Goal: Information Seeking & Learning: Learn about a topic

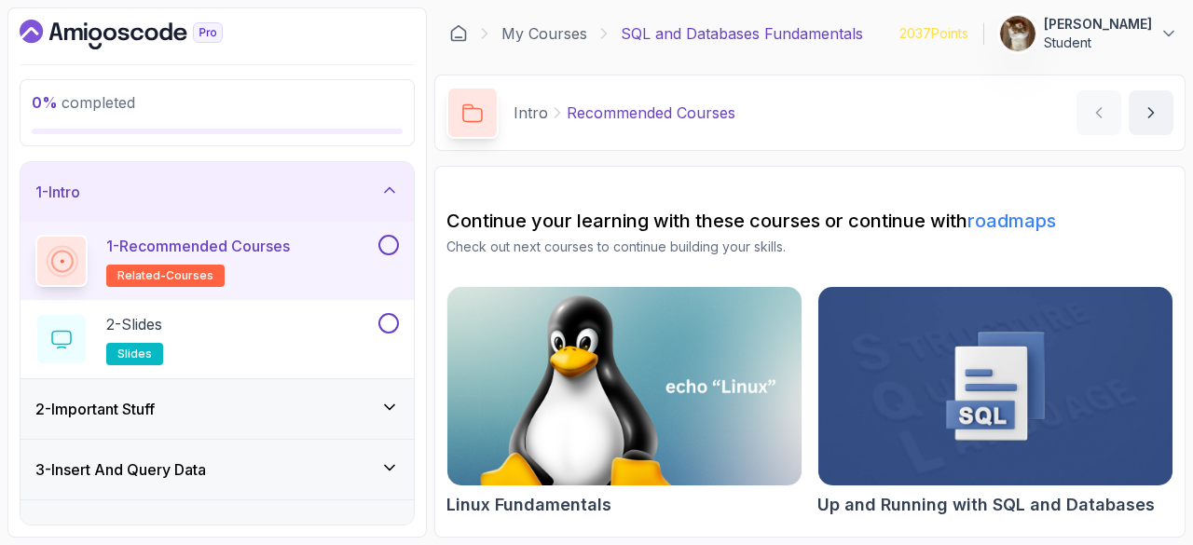
click at [212, 240] on p "1 - Recommended Courses" at bounding box center [198, 246] width 184 height 22
click at [404, 234] on div "1 - Recommended Courses related-courses" at bounding box center [217, 261] width 393 height 78
click at [395, 243] on button at bounding box center [388, 245] width 21 height 21
click at [388, 320] on button at bounding box center [388, 323] width 21 height 21
click at [311, 398] on div "2 - Important Stuff" at bounding box center [216, 409] width 363 height 22
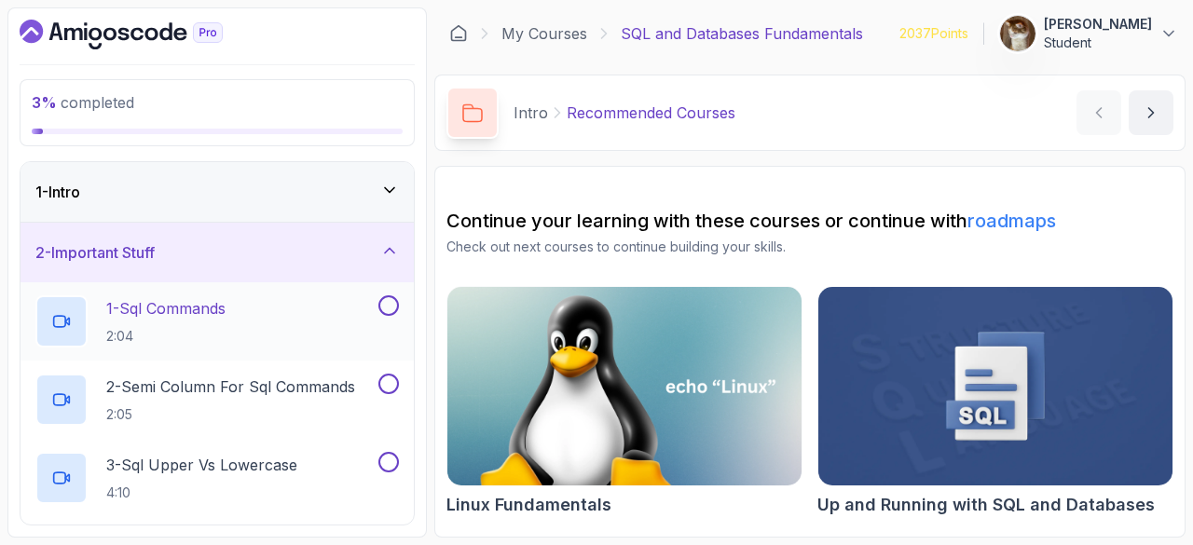
click at [170, 316] on p "1 - Sql Commands" at bounding box center [165, 308] width 119 height 22
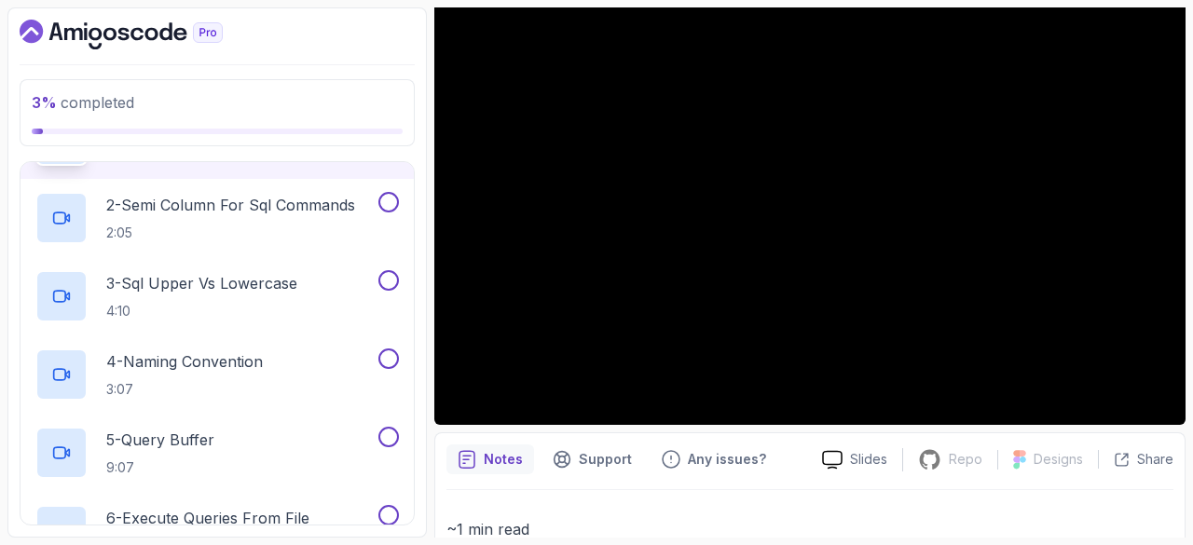
scroll to position [164, 0]
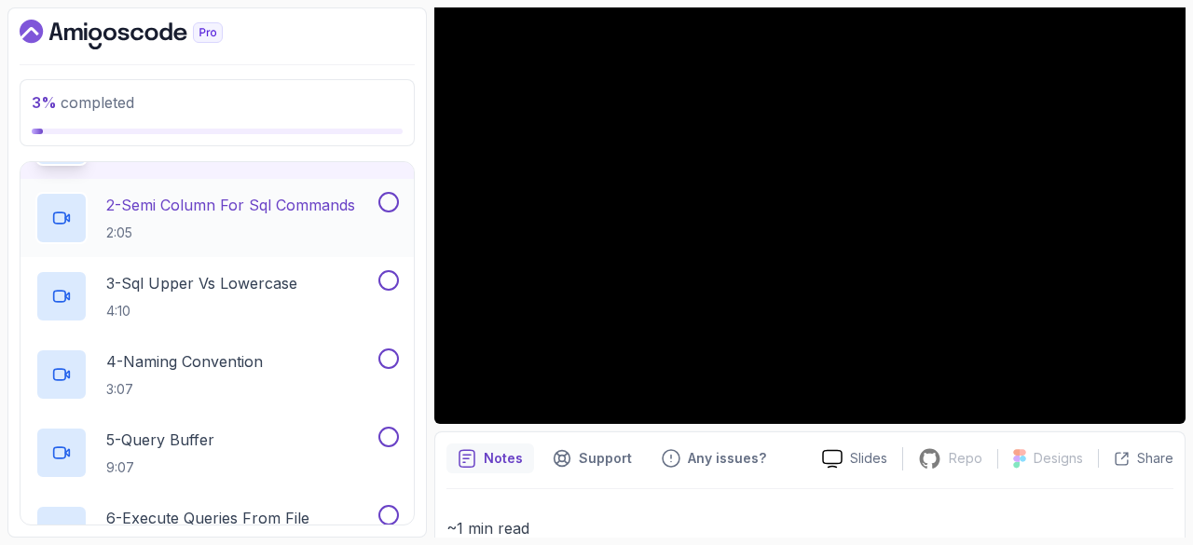
click at [351, 194] on p "2 - Semi Column For Sql Commands" at bounding box center [230, 205] width 249 height 22
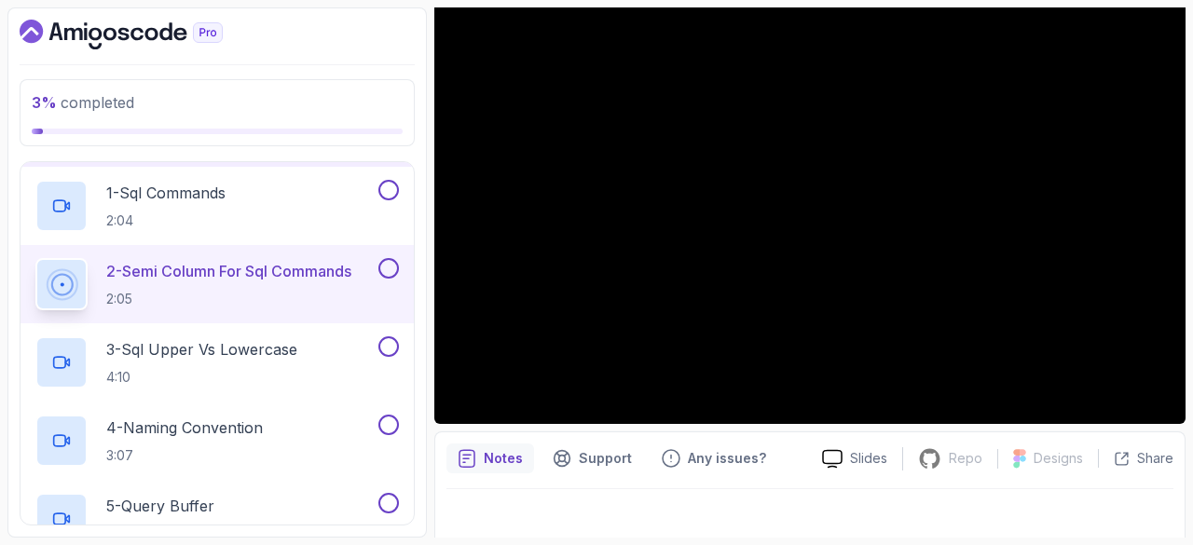
scroll to position [115, 0]
click at [387, 182] on button at bounding box center [388, 191] width 21 height 21
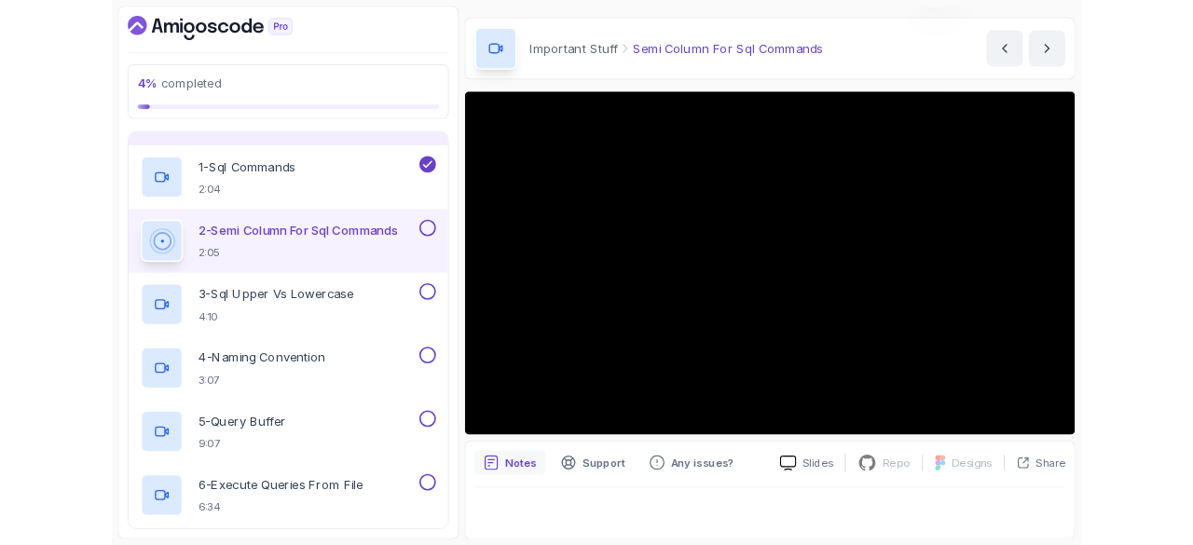
scroll to position [164, 0]
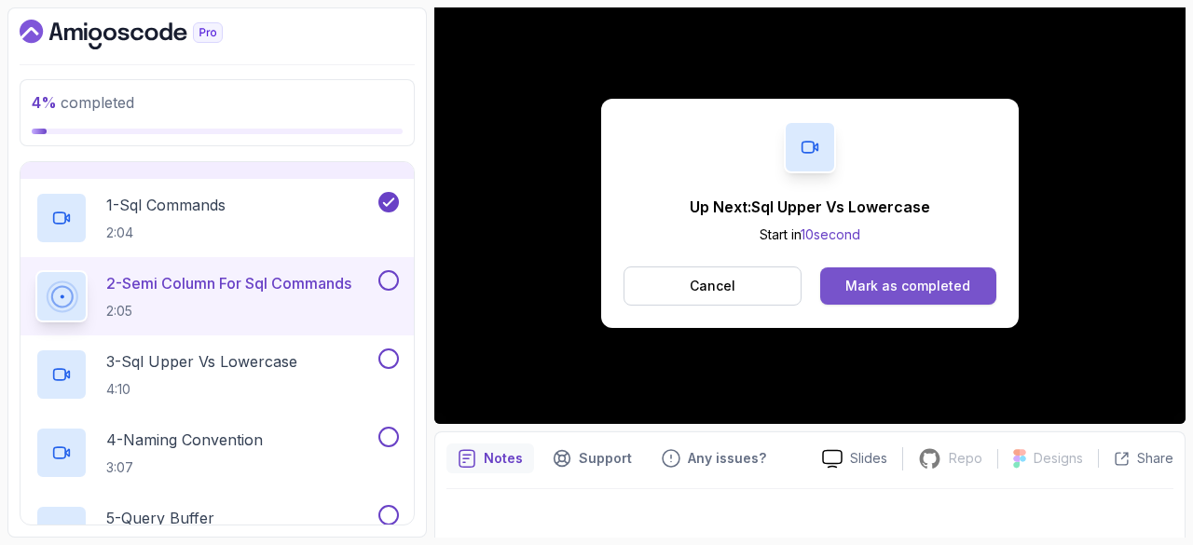
click at [928, 281] on div "Mark as completed" at bounding box center [907, 286] width 125 height 19
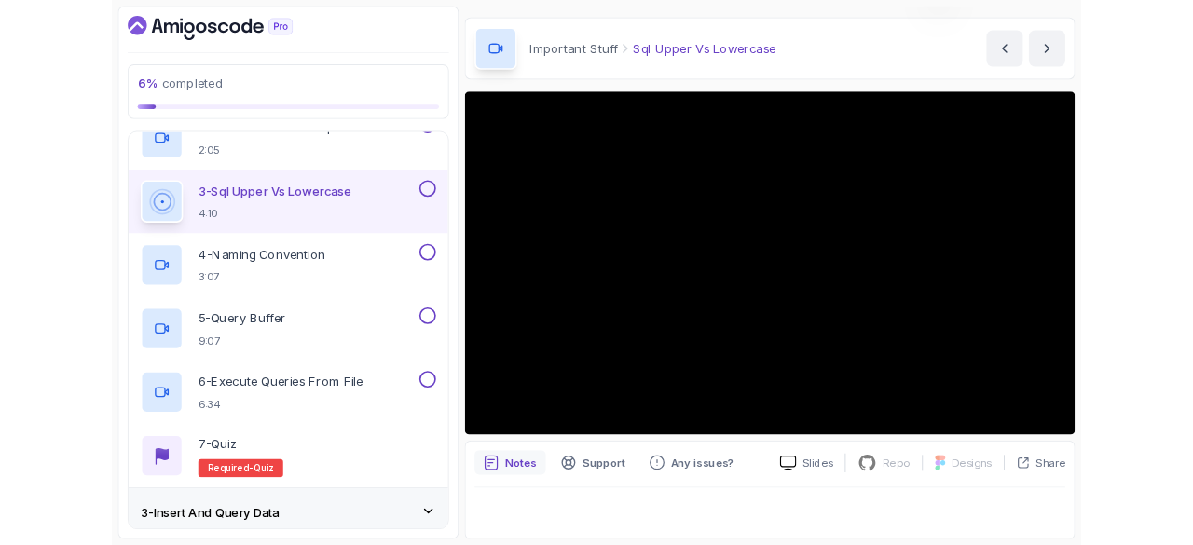
scroll to position [164, 0]
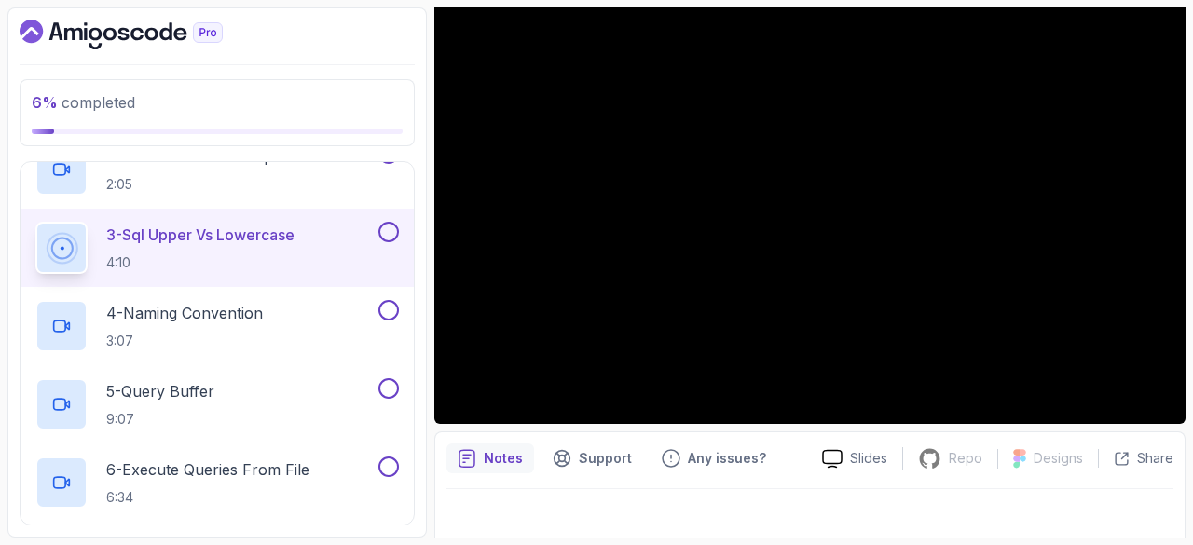
click at [391, 227] on button at bounding box center [388, 232] width 21 height 21
click at [238, 332] on p "3:07" at bounding box center [184, 341] width 157 height 19
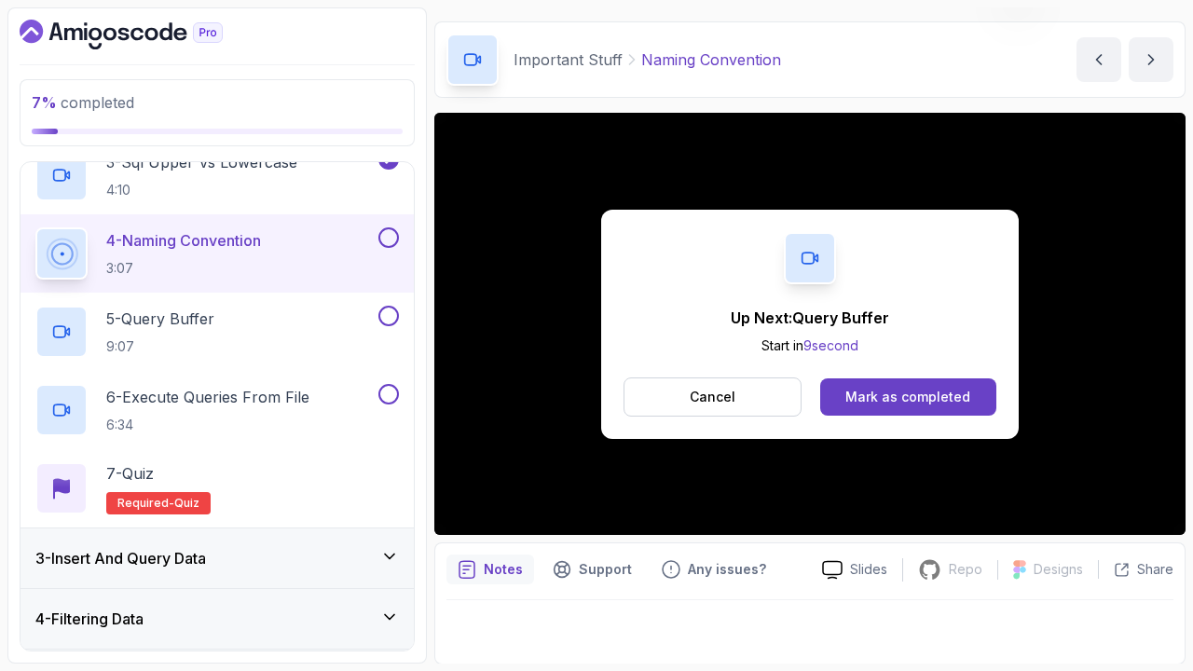
scroll to position [179, 0]
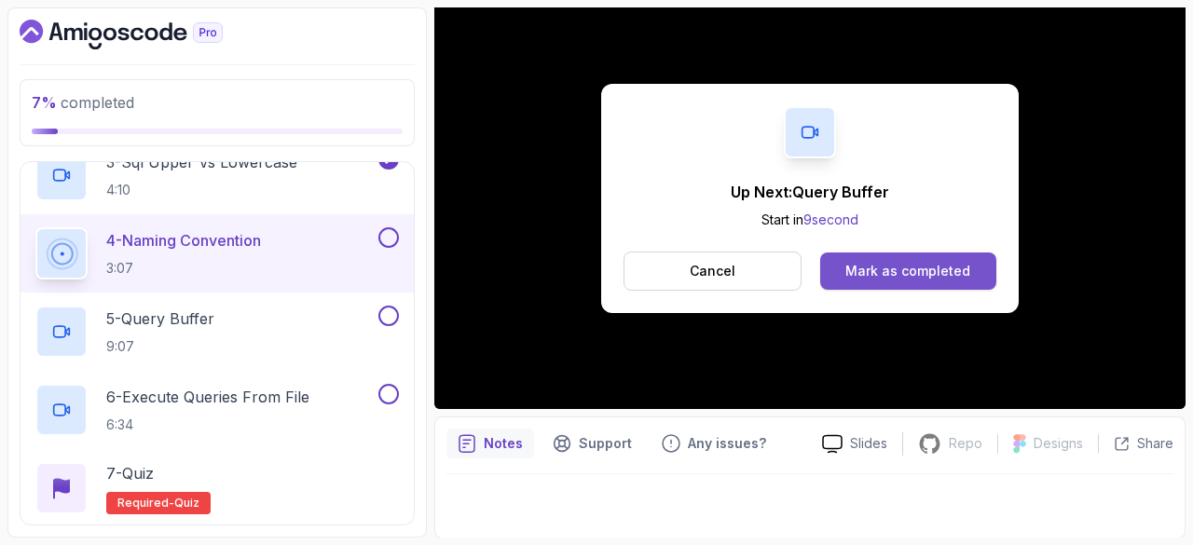
click at [906, 256] on button "Mark as completed" at bounding box center [908, 271] width 176 height 37
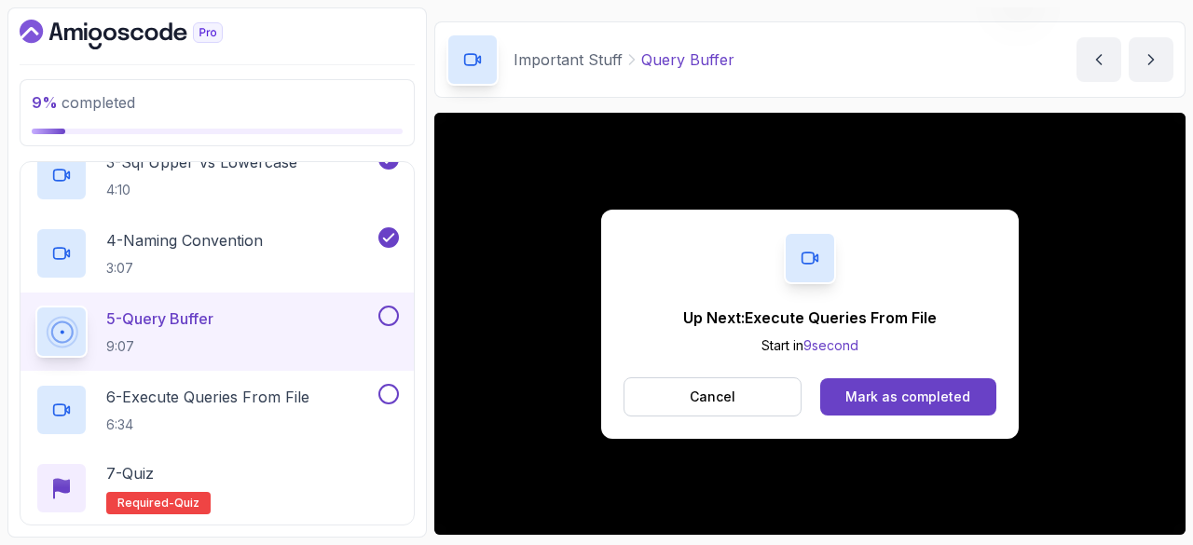
scroll to position [179, 0]
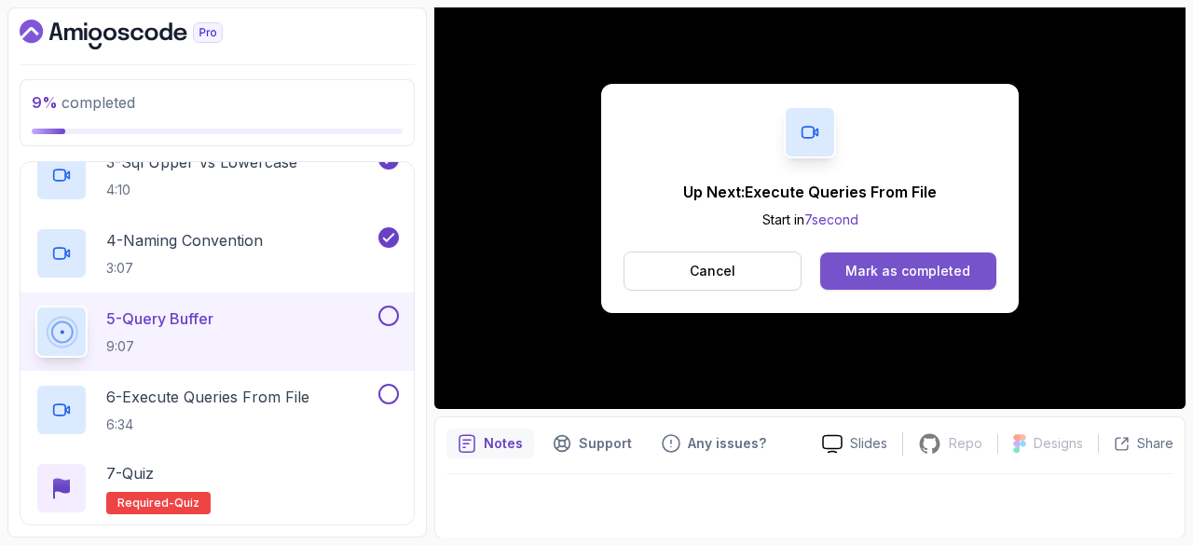
click at [927, 254] on button "Mark as completed" at bounding box center [908, 271] width 176 height 37
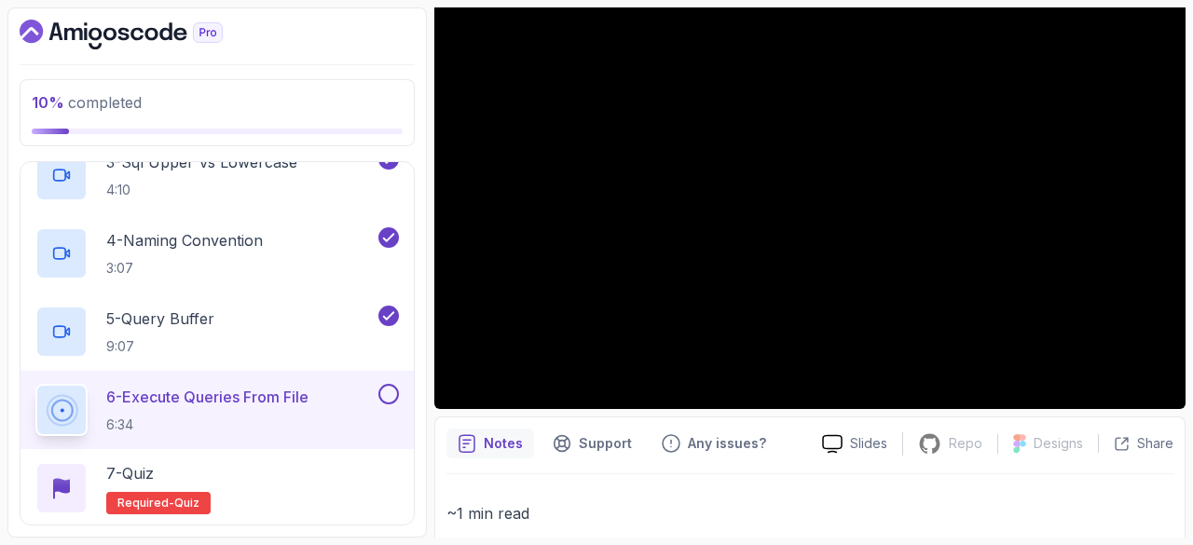
click at [1192, 156] on section "10 % completed 1 - Intro 2 - Important Stuff 1 - Sql Commands 2:04 2 - Semi Col…" at bounding box center [596, 272] width 1193 height 545
click at [387, 391] on button at bounding box center [388, 394] width 21 height 21
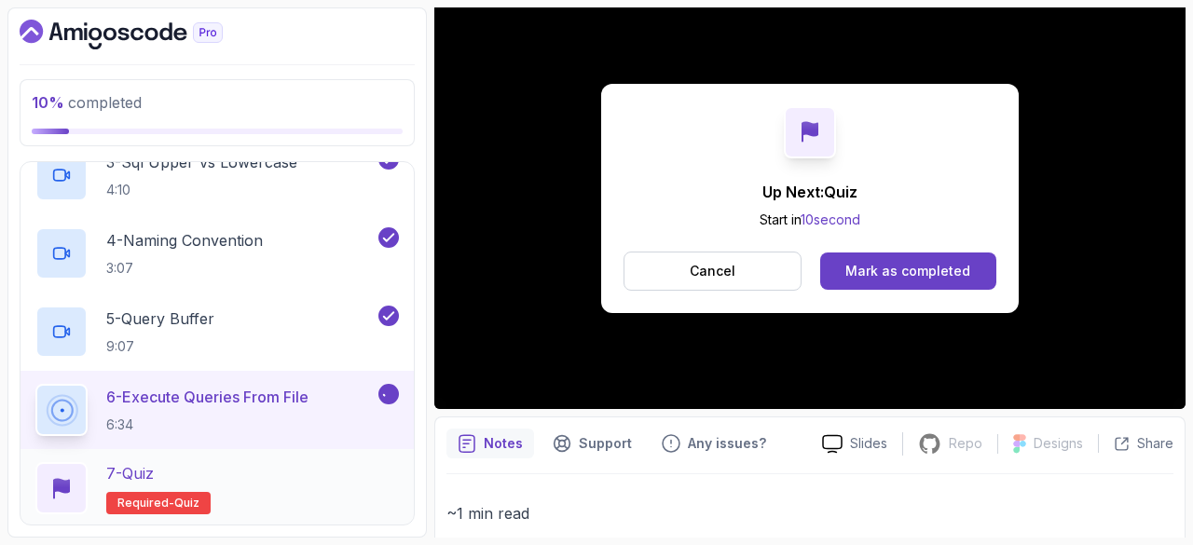
click at [134, 483] on h2 "7 - Quiz Required- quiz" at bounding box center [158, 488] width 104 height 52
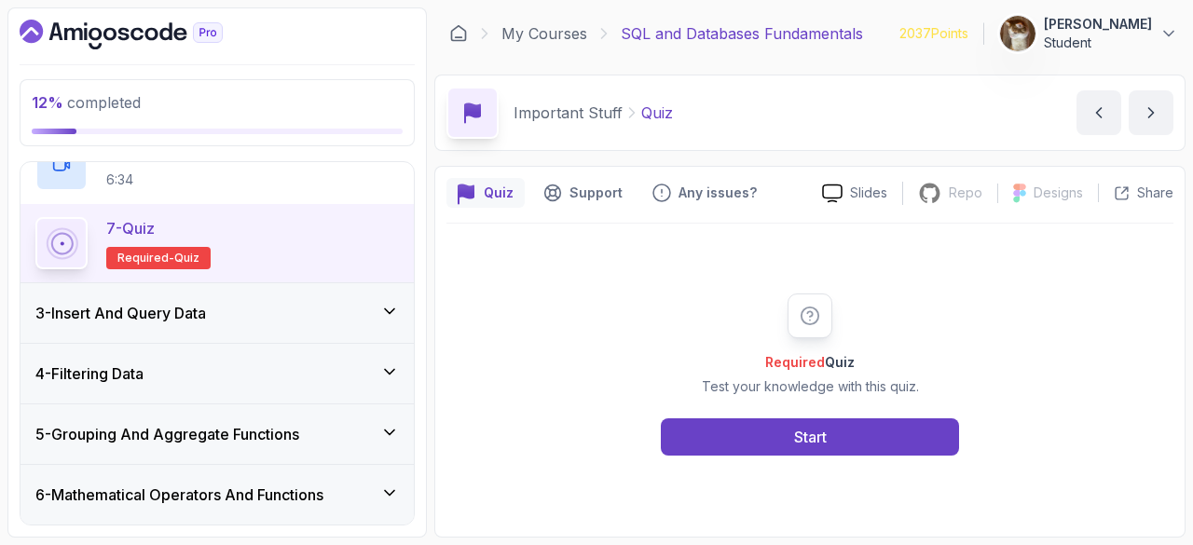
scroll to position [550, 0]
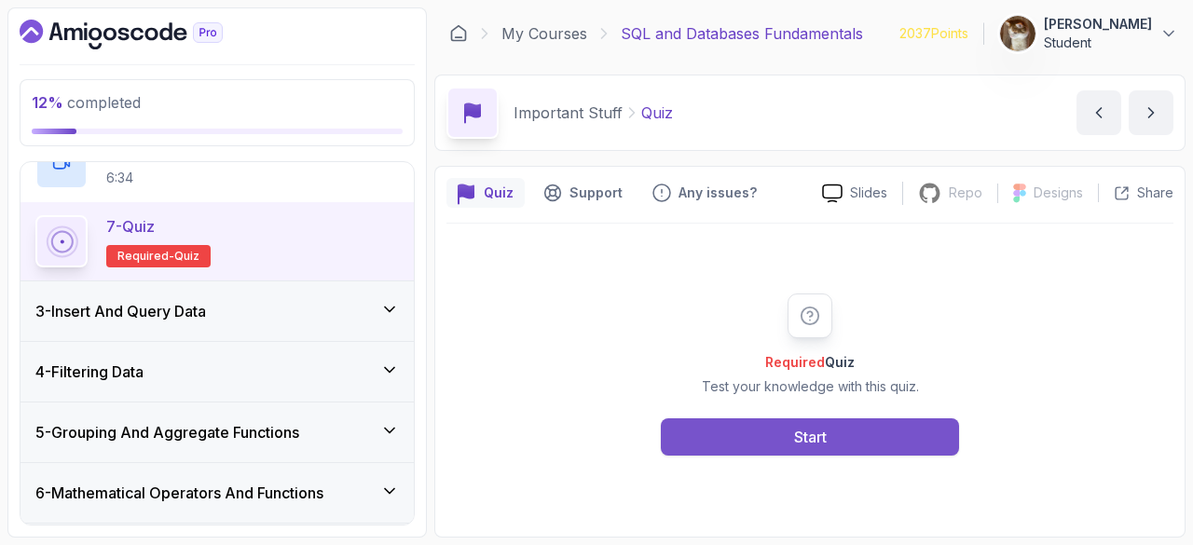
click at [673, 437] on button "Start" at bounding box center [810, 436] width 298 height 37
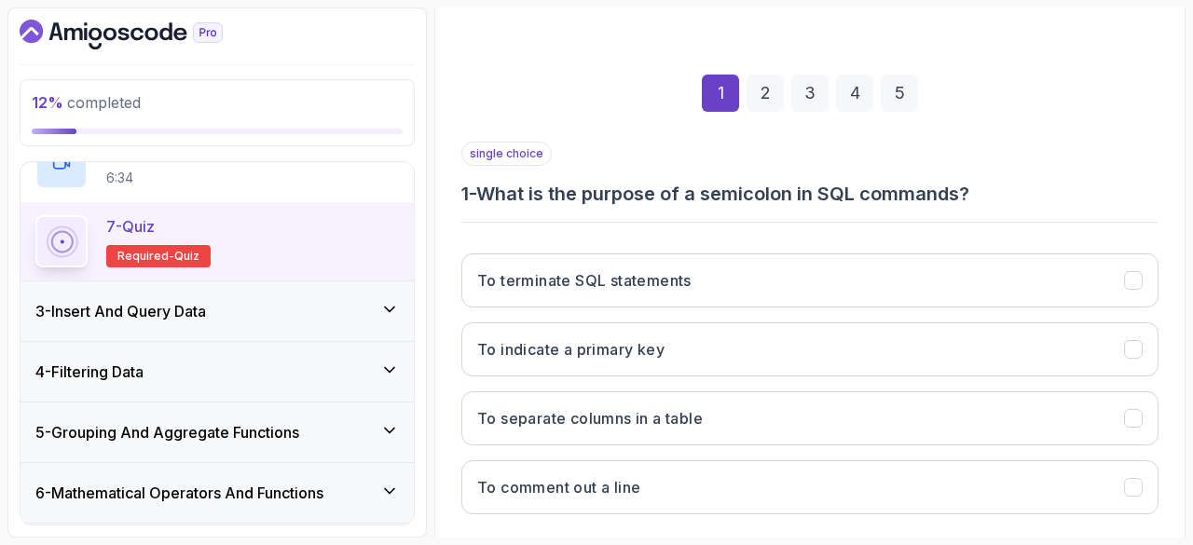
scroll to position [221, 0]
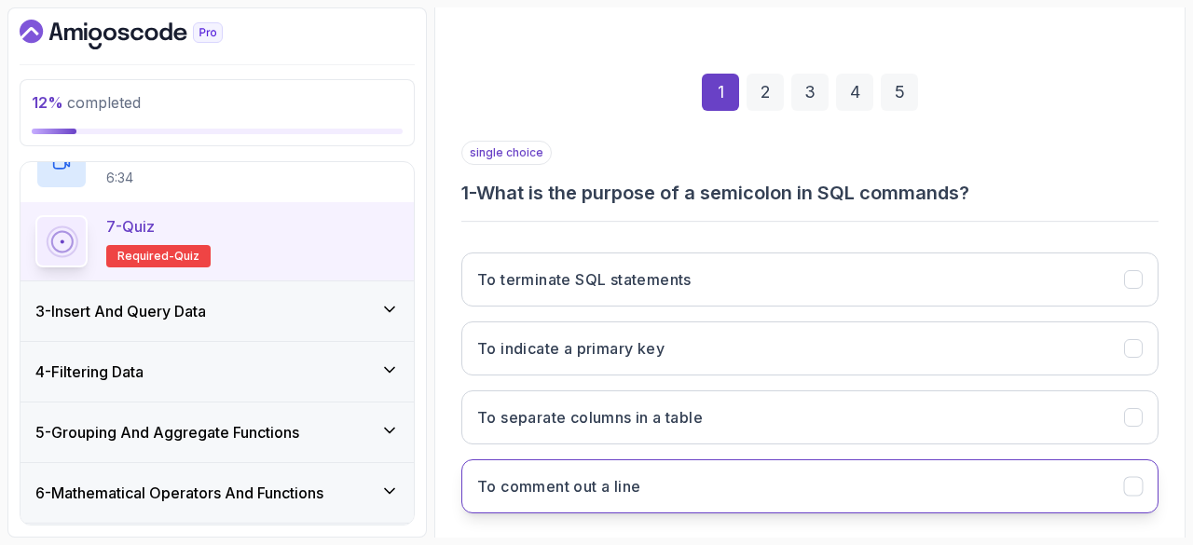
click at [667, 482] on button "To comment out a line" at bounding box center [809, 486] width 697 height 54
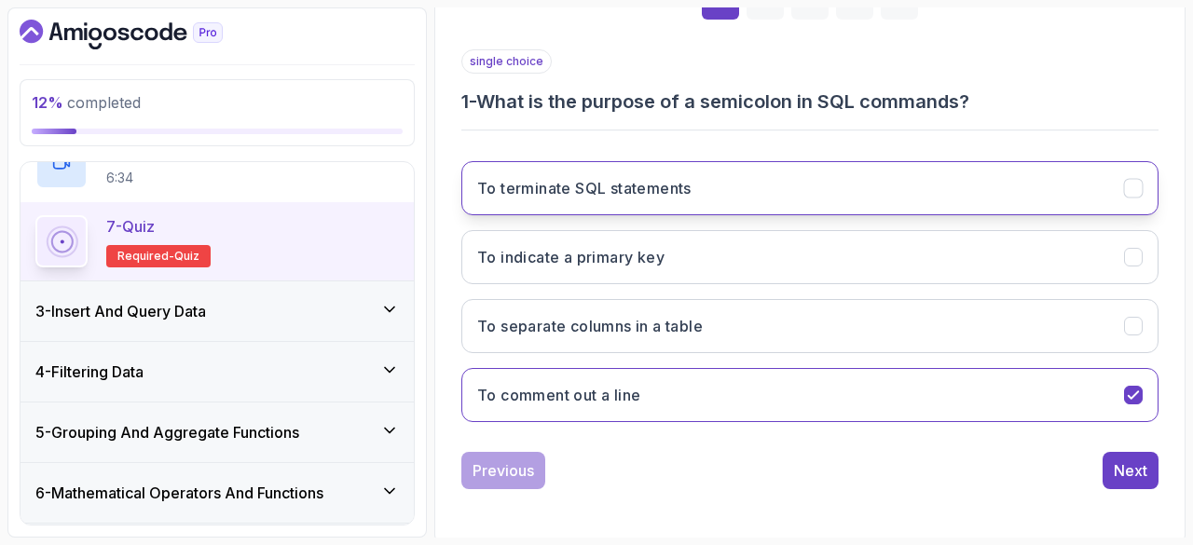
click at [583, 189] on h3 "To terminate SQL statements" at bounding box center [584, 188] width 214 height 22
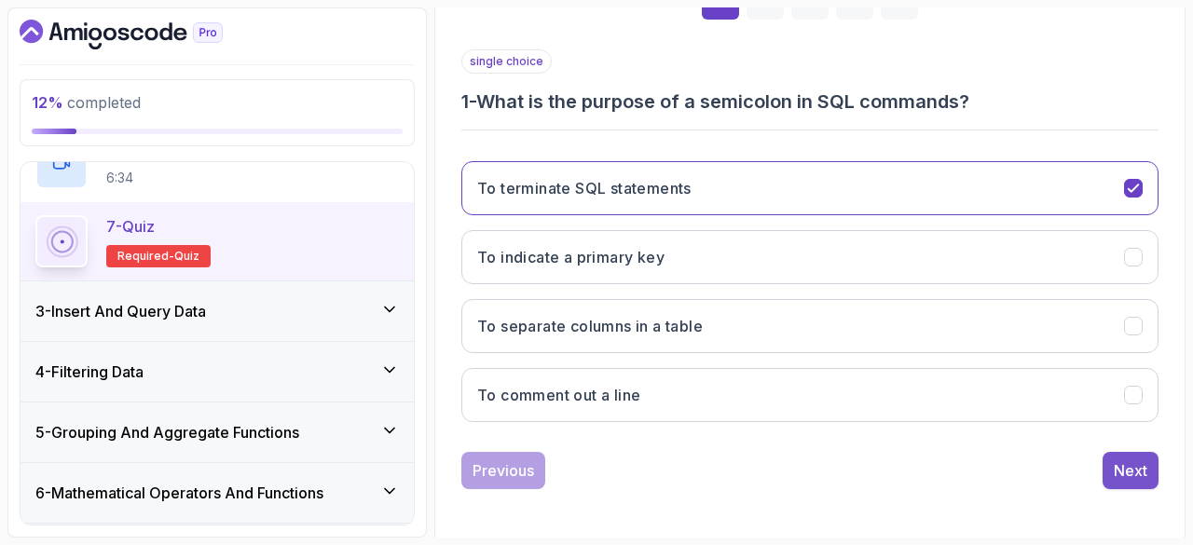
click at [1137, 476] on div "Next" at bounding box center [1131, 470] width 34 height 22
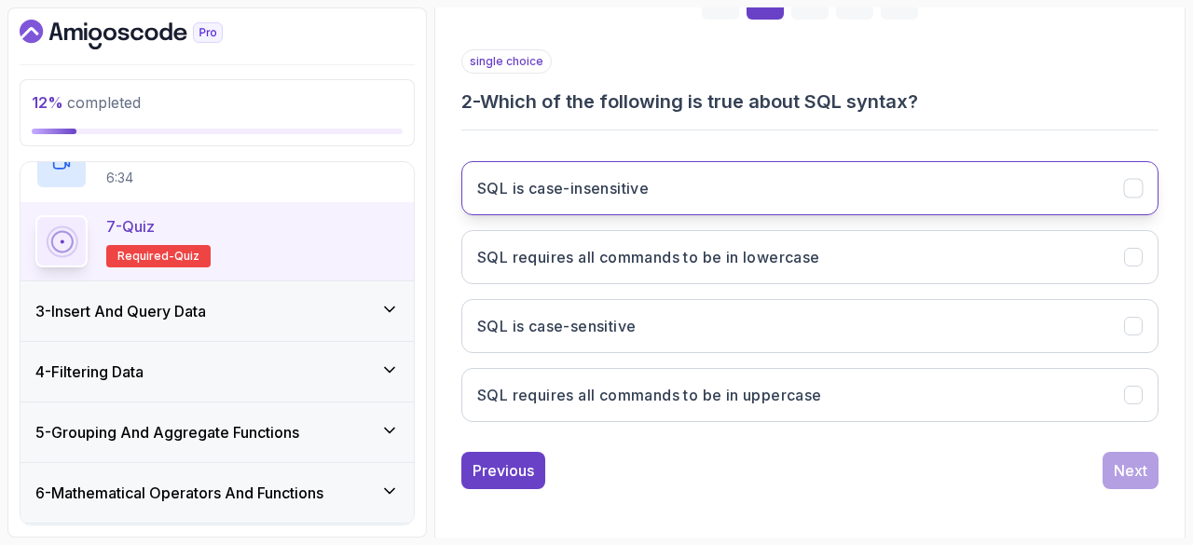
click at [596, 188] on h3 "SQL is case-insensitive" at bounding box center [562, 188] width 171 height 22
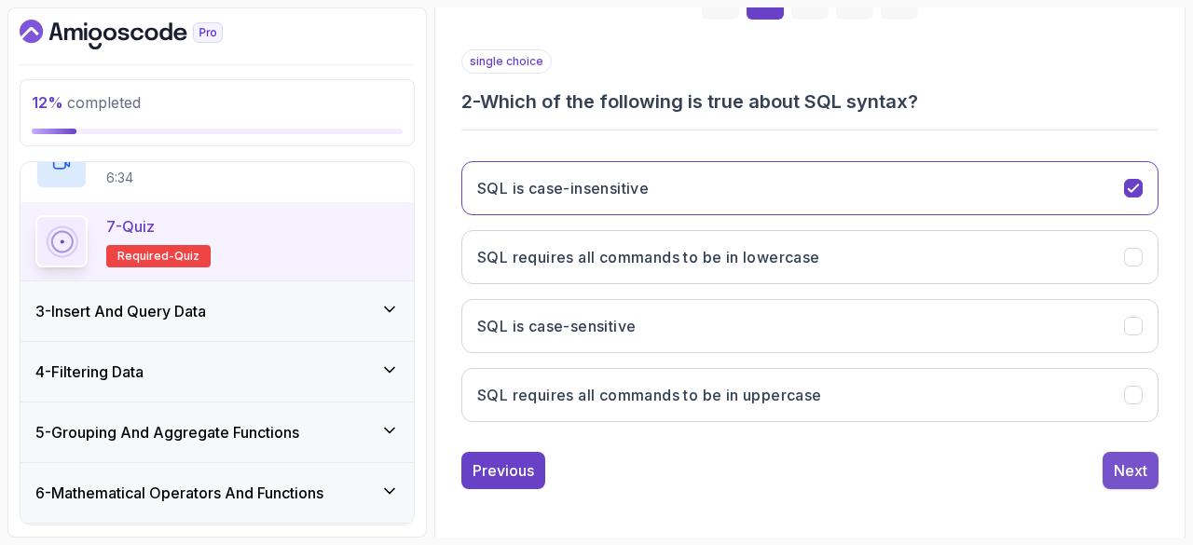
click at [1124, 462] on div "Next" at bounding box center [1131, 470] width 34 height 22
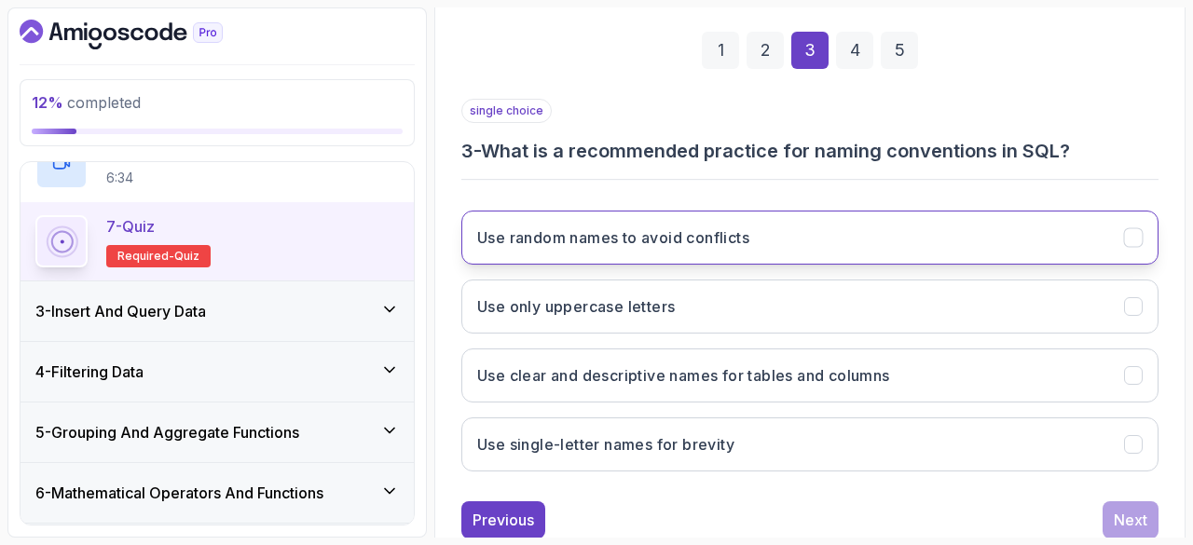
scroll to position [289, 0]
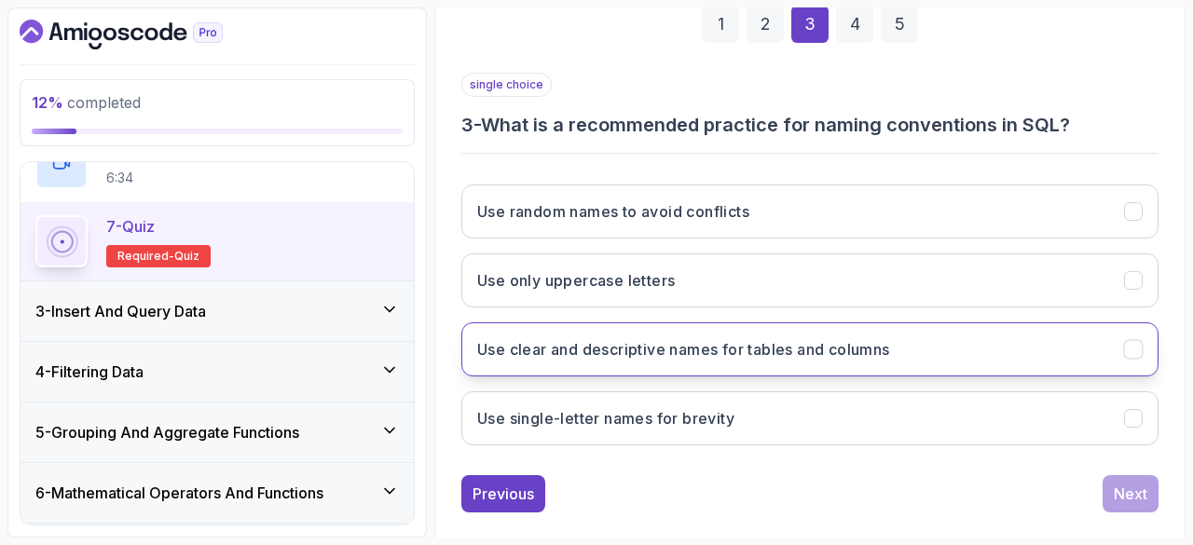
click at [710, 366] on button "Use clear and descriptive names for tables and columns" at bounding box center [809, 349] width 697 height 54
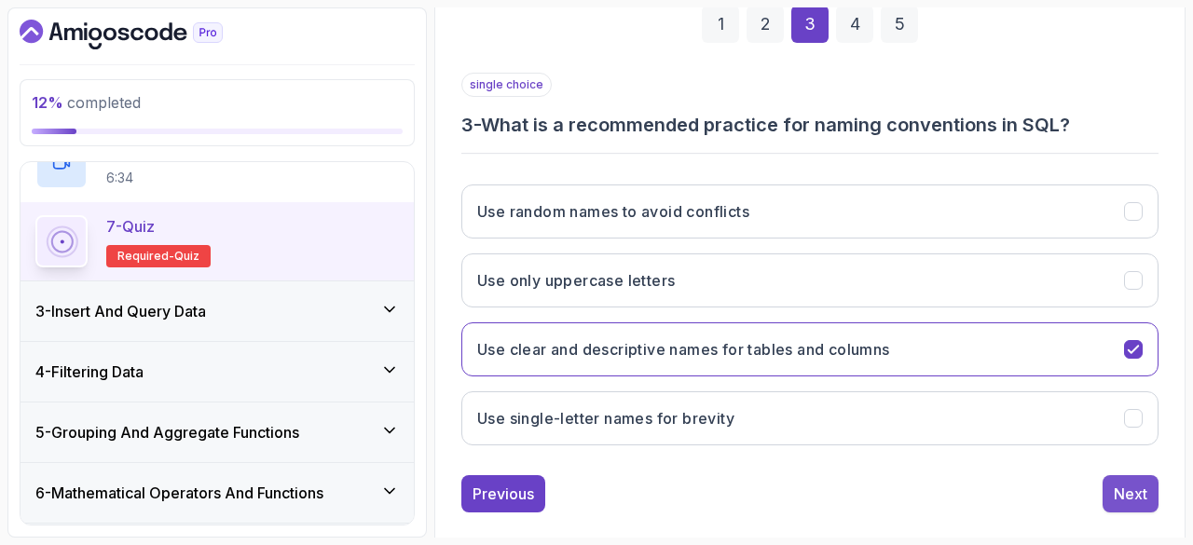
click at [1126, 505] on button "Next" at bounding box center [1131, 493] width 56 height 37
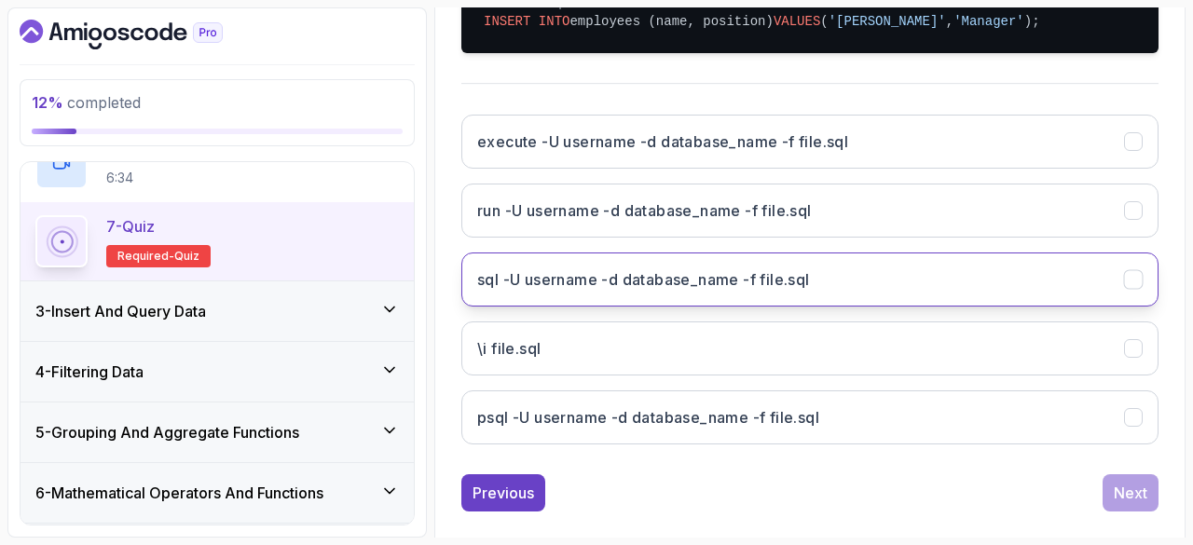
scroll to position [489, 0]
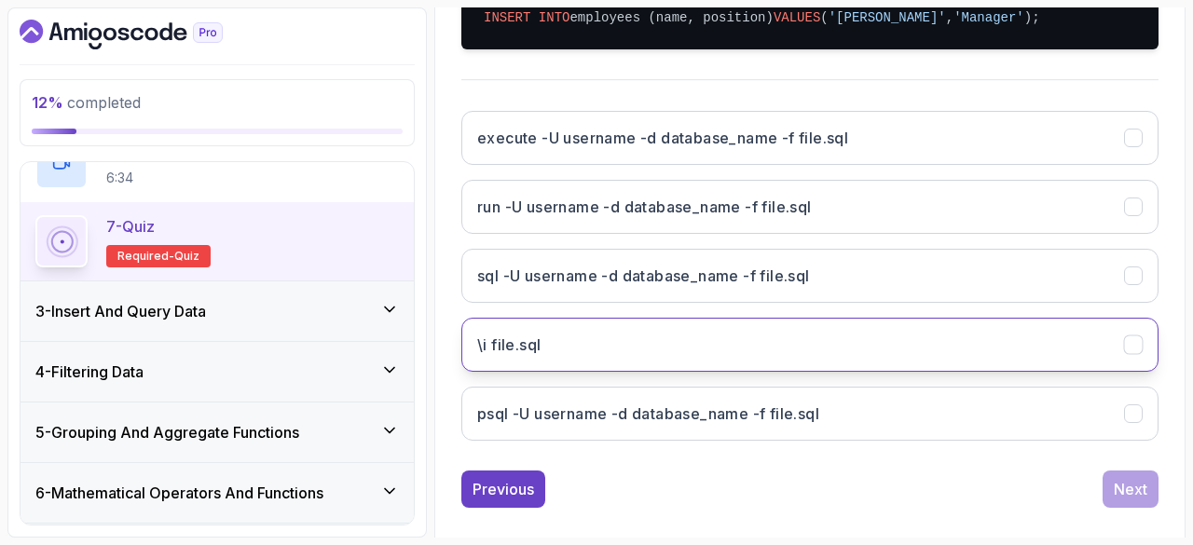
click at [604, 338] on button "\i file.sql" at bounding box center [809, 345] width 697 height 54
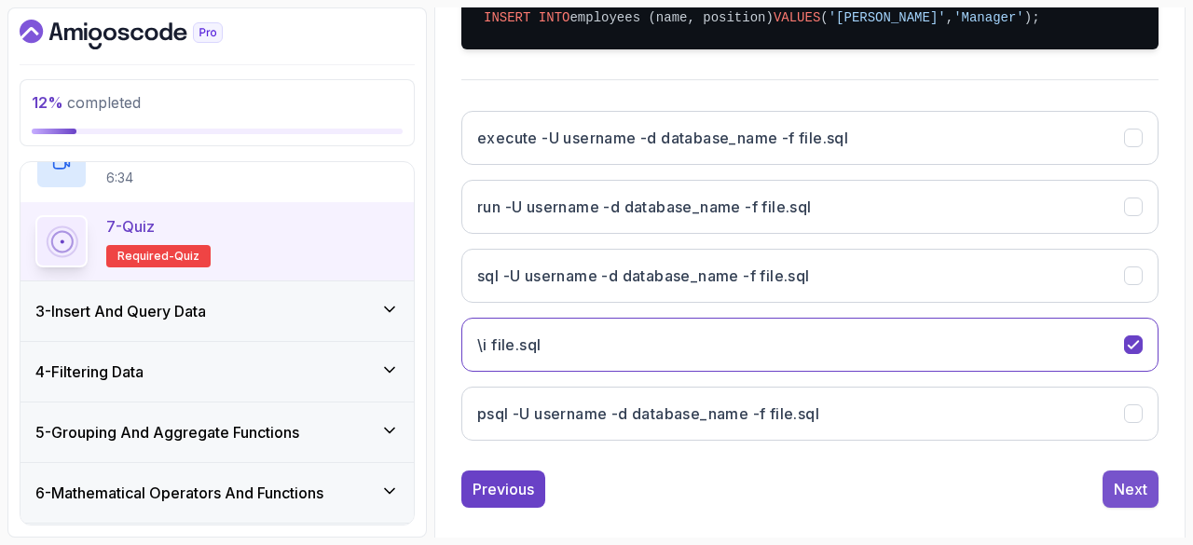
click at [1145, 493] on div "Next" at bounding box center [1131, 489] width 34 height 22
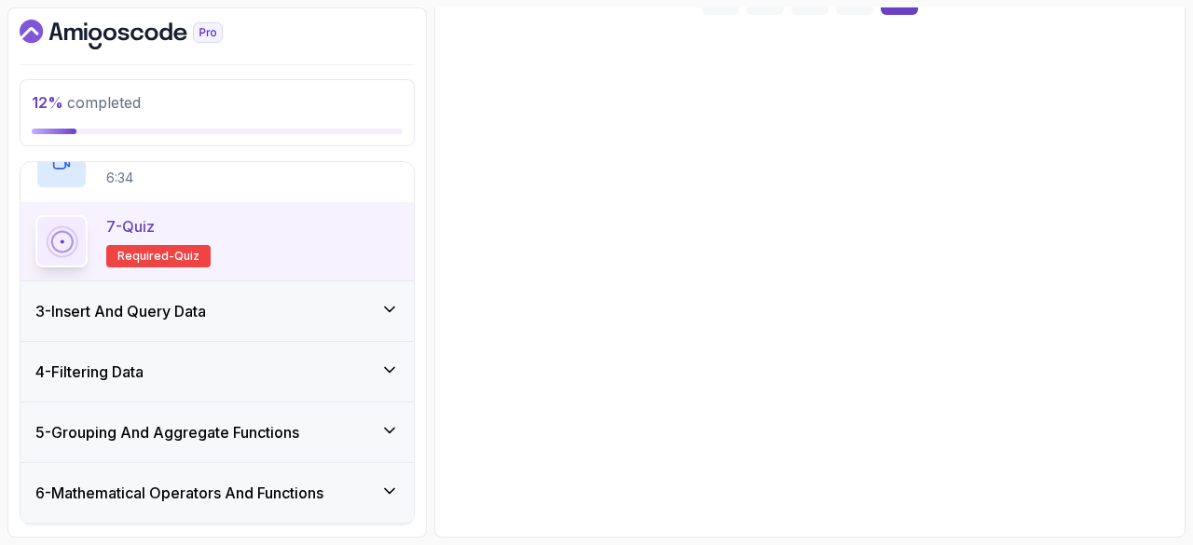
scroll to position [312, 0]
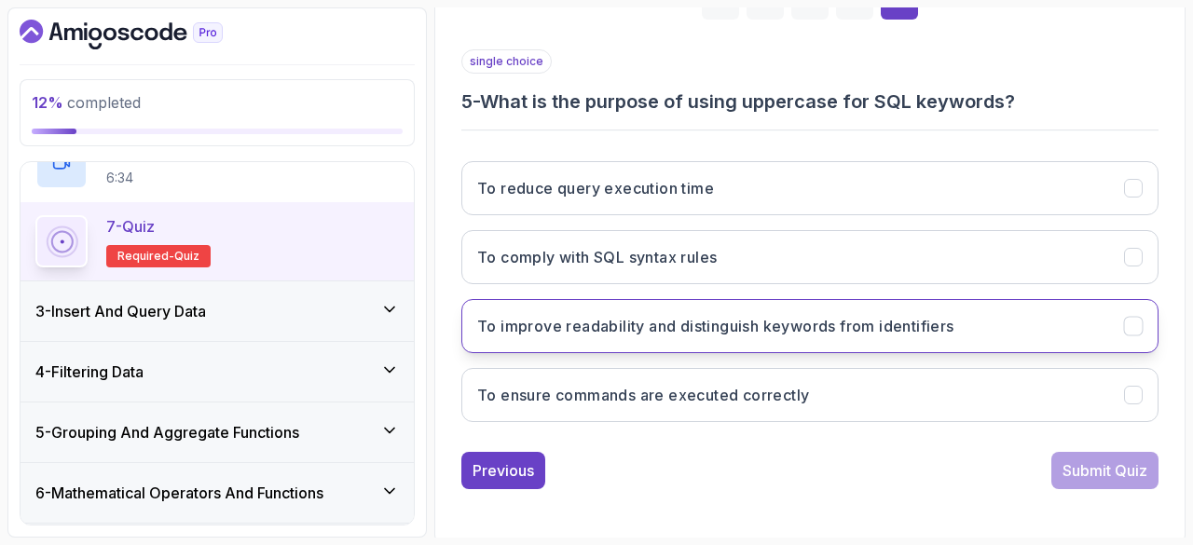
click at [646, 327] on h3 "To improve readability and distinguish keywords from identifiers" at bounding box center [715, 326] width 477 height 22
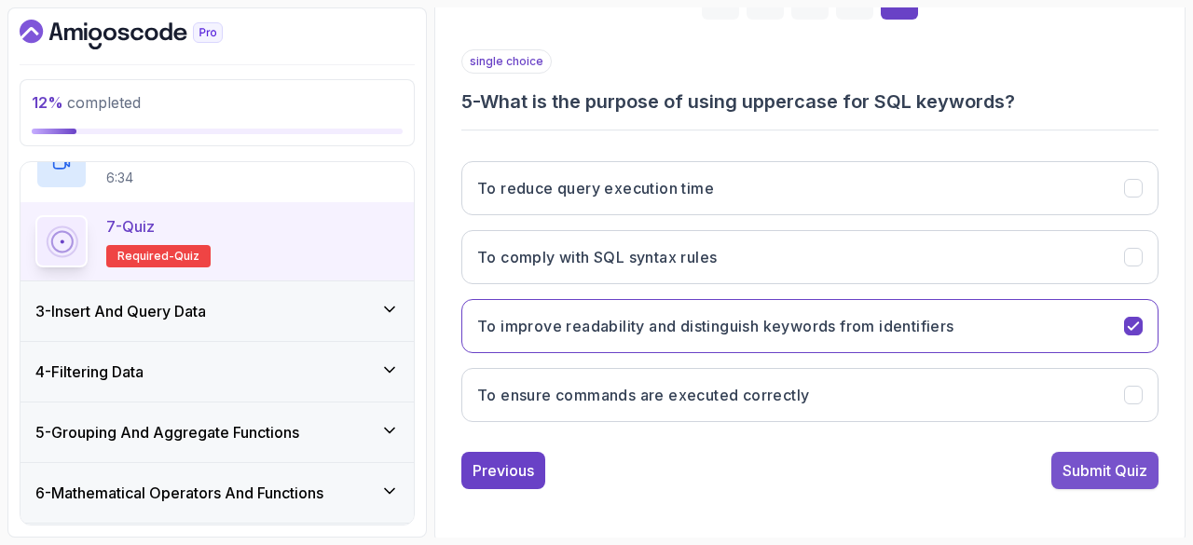
click at [1107, 463] on div "Submit Quiz" at bounding box center [1104, 470] width 85 height 22
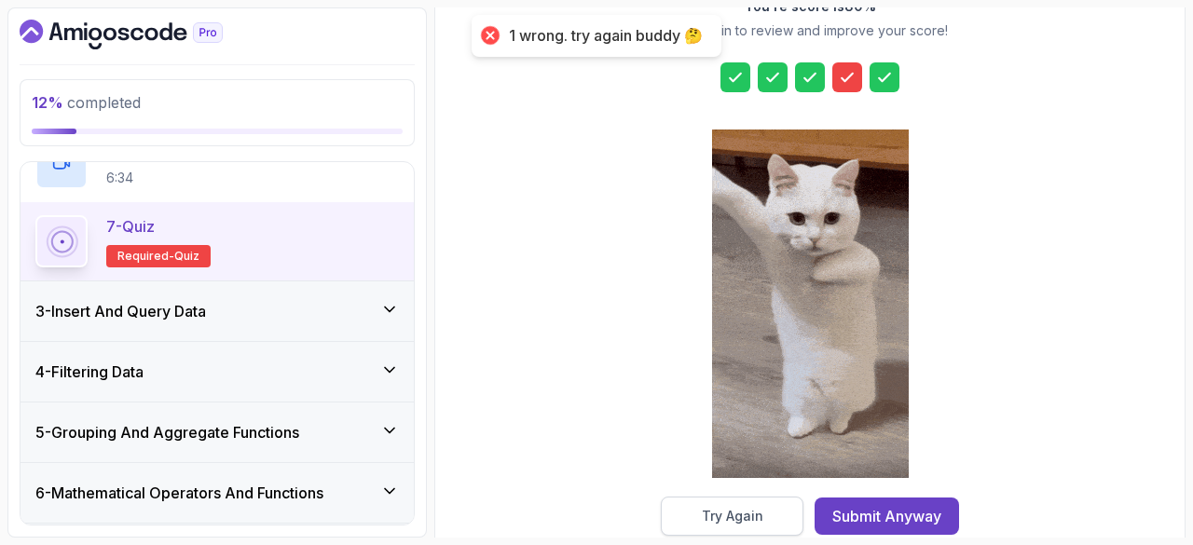
click at [783, 502] on button "Try Again" at bounding box center [732, 516] width 143 height 39
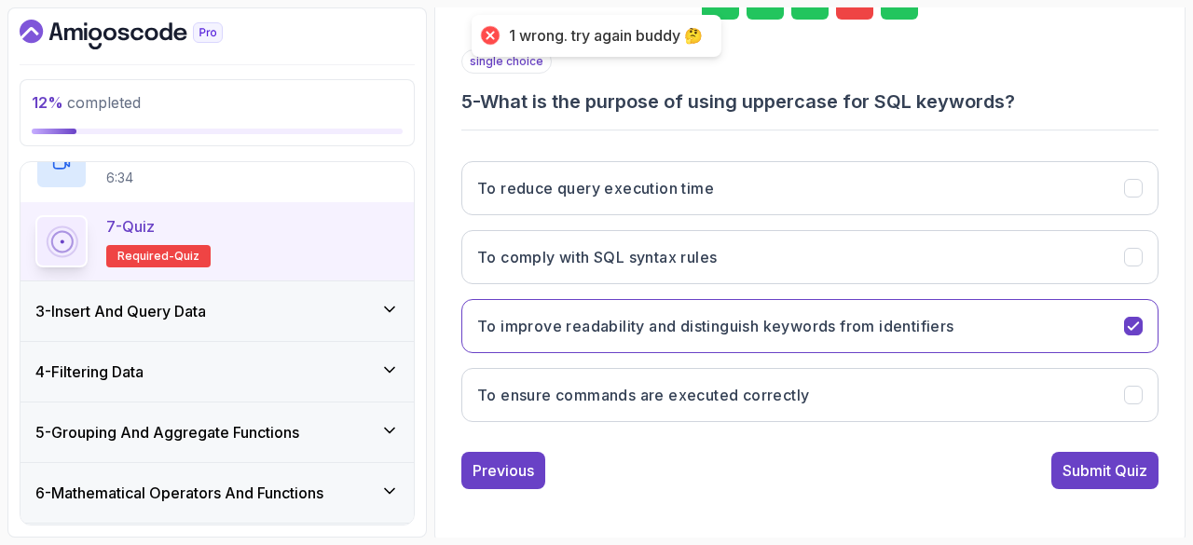
click at [846, 18] on div "1 2 3 4 5" at bounding box center [809, 0] width 697 height 97
click at [850, 17] on div "4" at bounding box center [854, 0] width 37 height 37
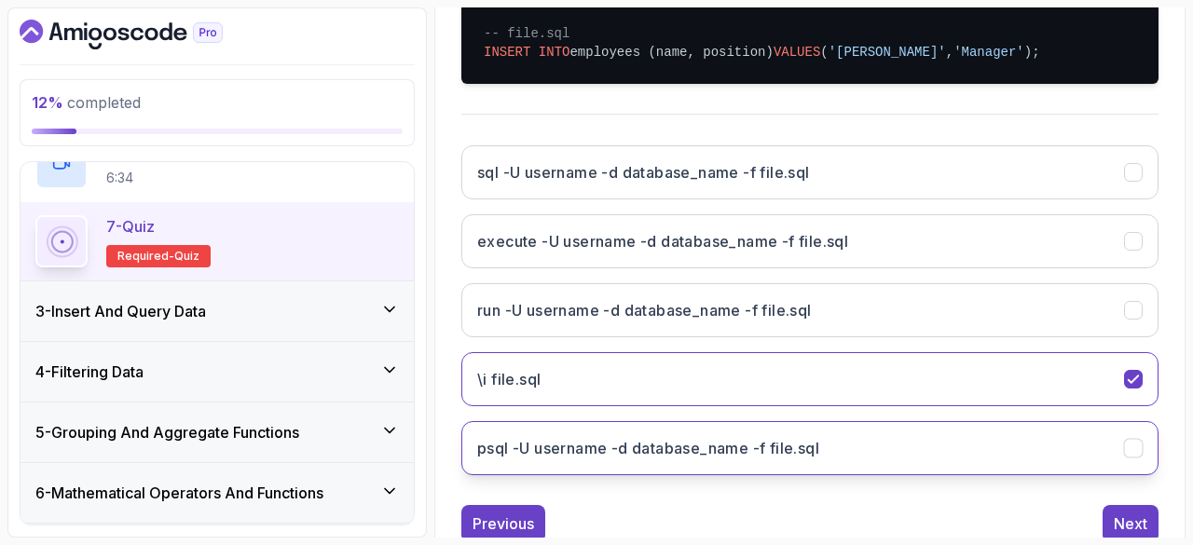
scroll to position [457, 0]
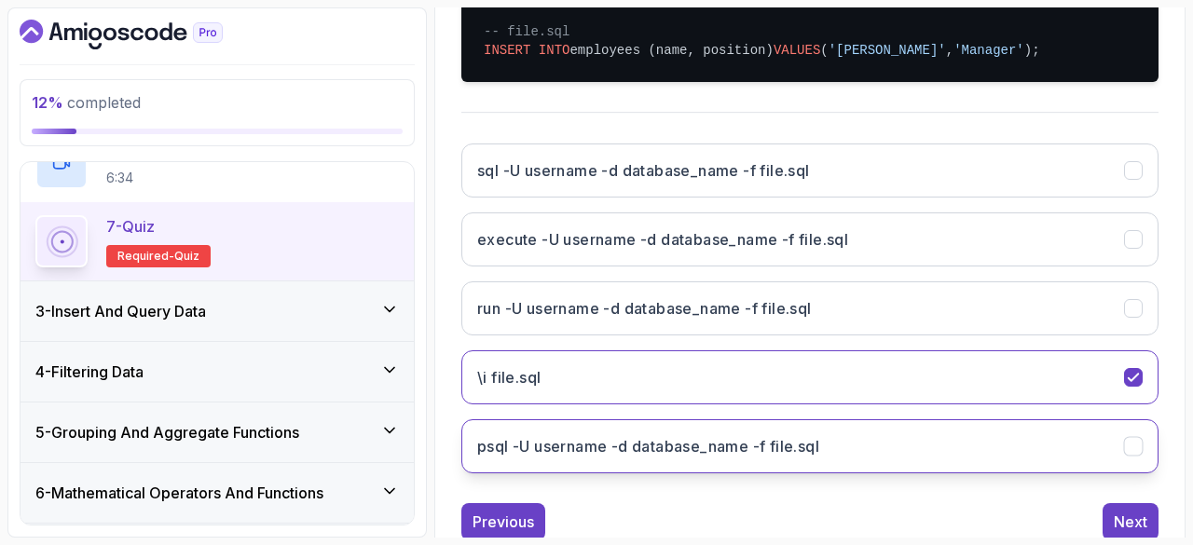
click at [675, 424] on button "psql -U username -d database_name -f file.sql" at bounding box center [809, 446] width 697 height 54
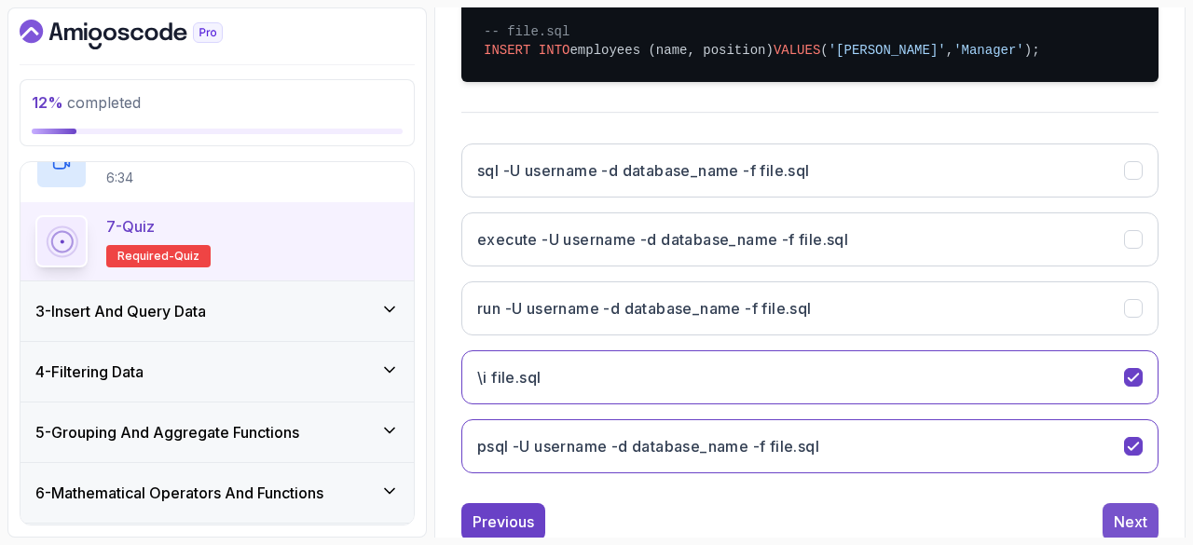
click at [1122, 518] on div "Next" at bounding box center [1131, 522] width 34 height 22
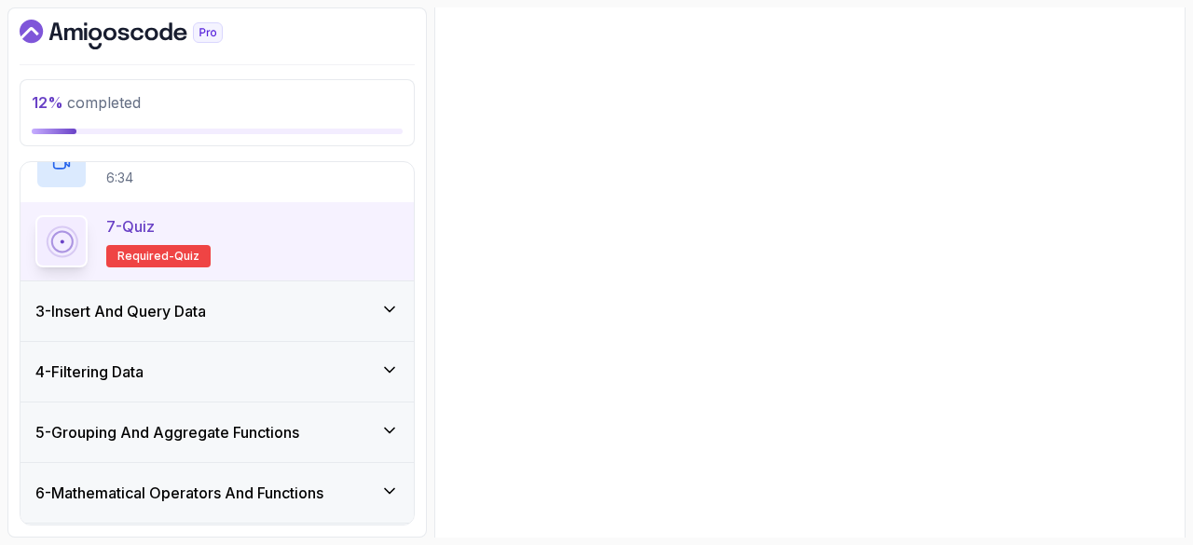
click at [1122, 518] on button "Next" at bounding box center [1131, 519] width 56 height 37
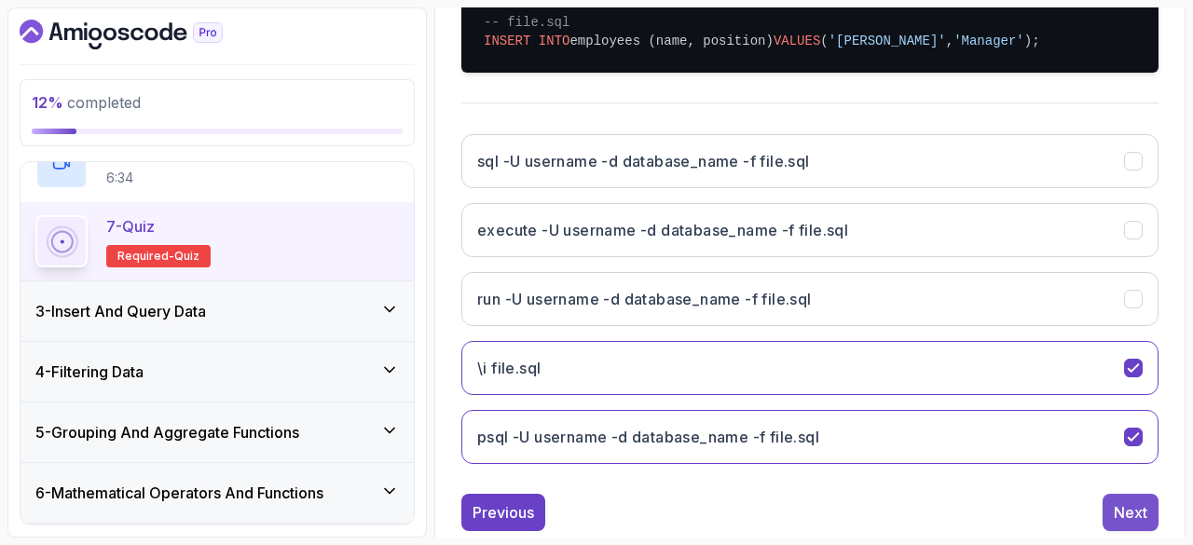
scroll to position [312, 0]
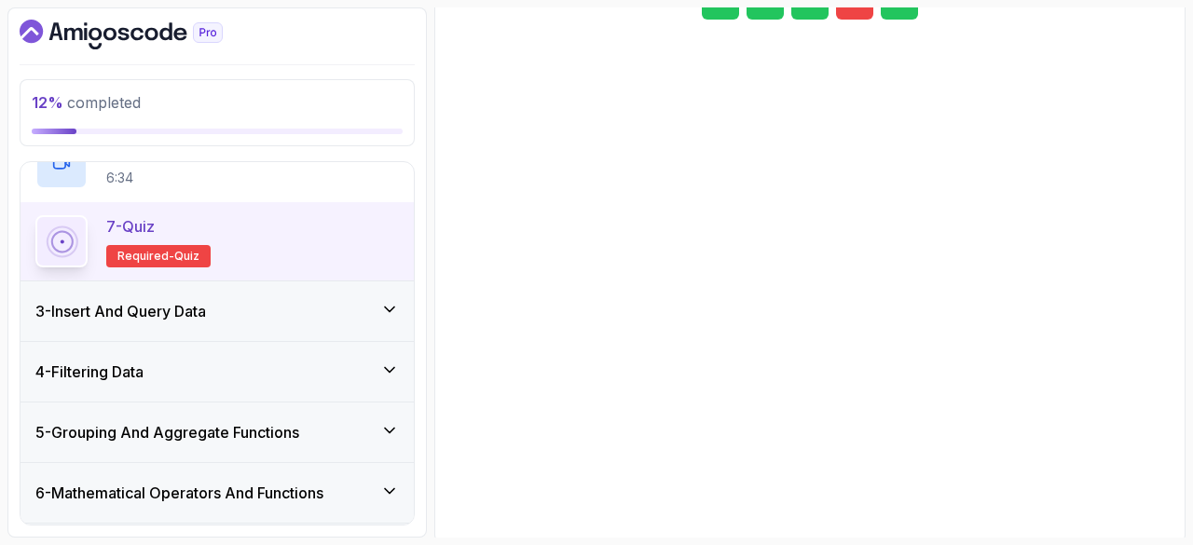
click at [1122, 518] on div "1 2 3 4 5 single choice 5 - What is the purpose of using uppercase for SQL keyw…" at bounding box center [809, 220] width 727 height 619
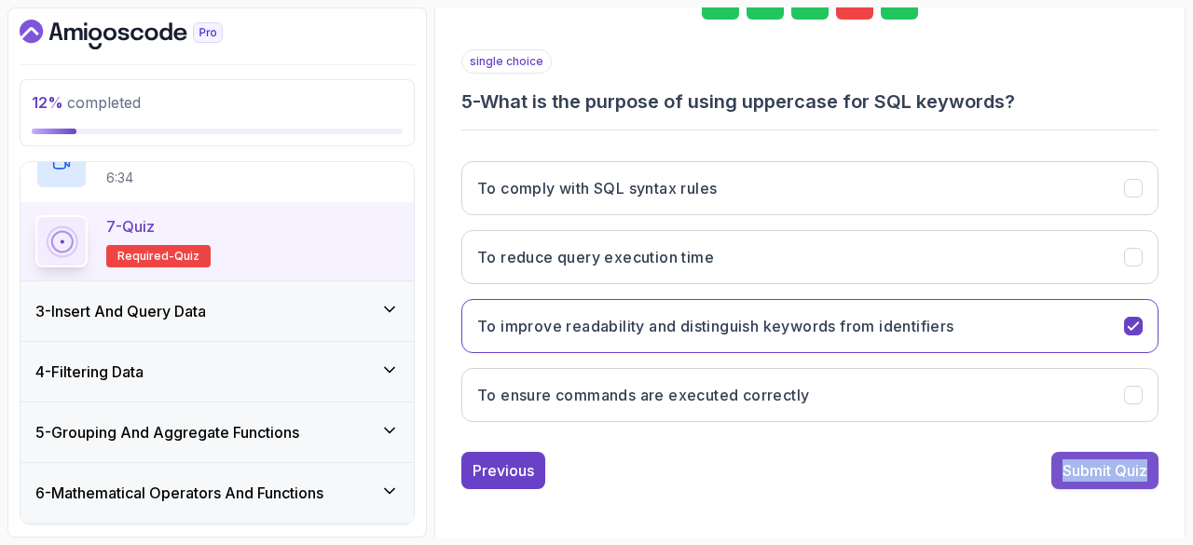
click at [1091, 478] on button "Submit Quiz" at bounding box center [1104, 470] width 107 height 37
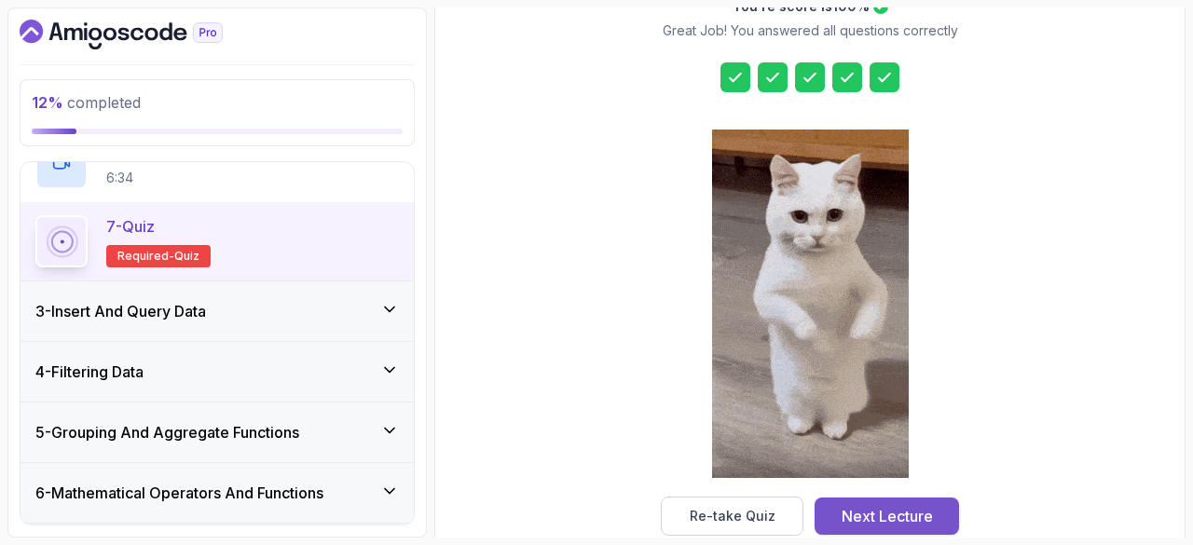
click at [910, 510] on div "Next Lecture" at bounding box center [887, 516] width 91 height 22
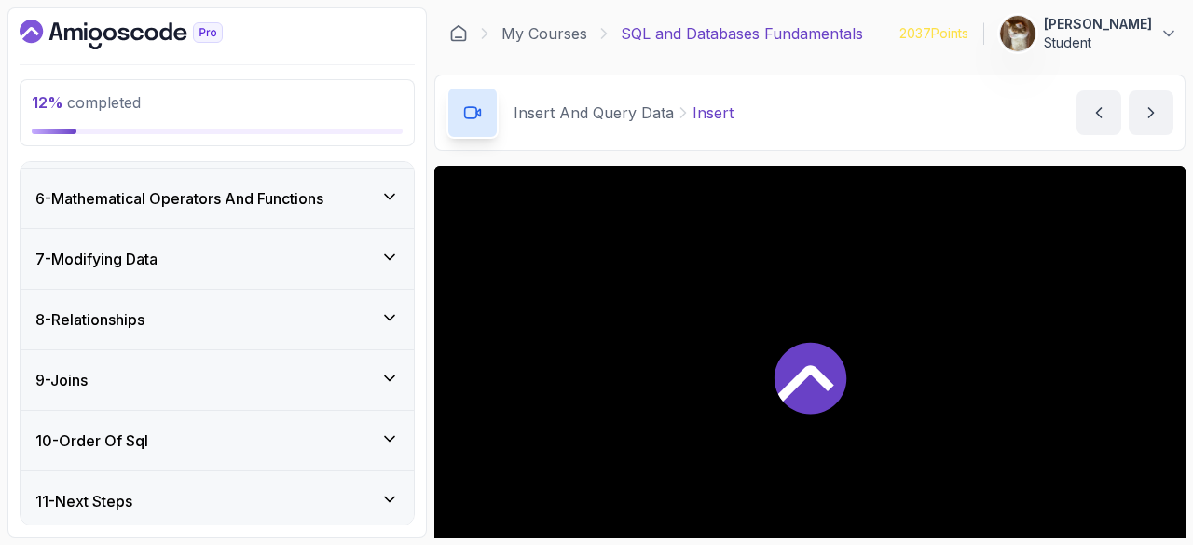
scroll to position [845, 0]
